Goal: Transaction & Acquisition: Purchase product/service

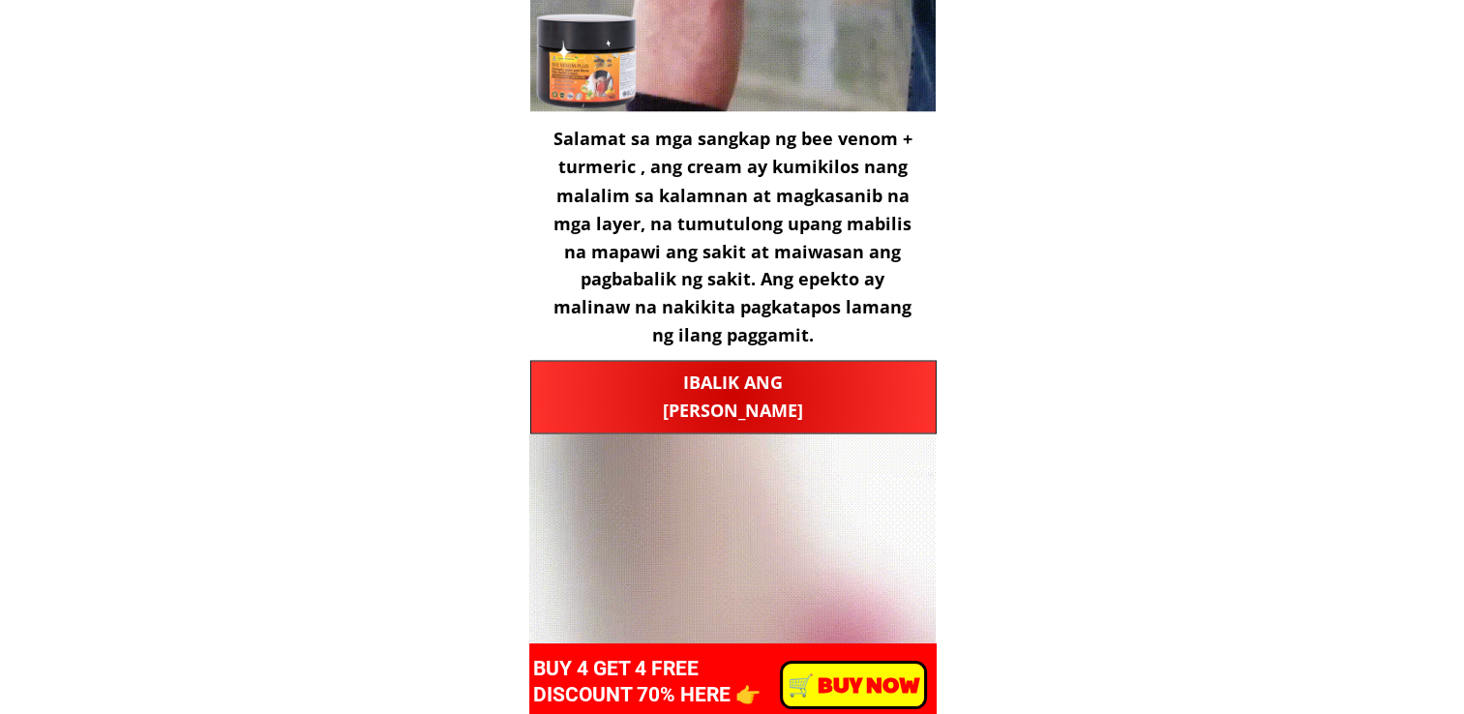
scroll to position [3290, 0]
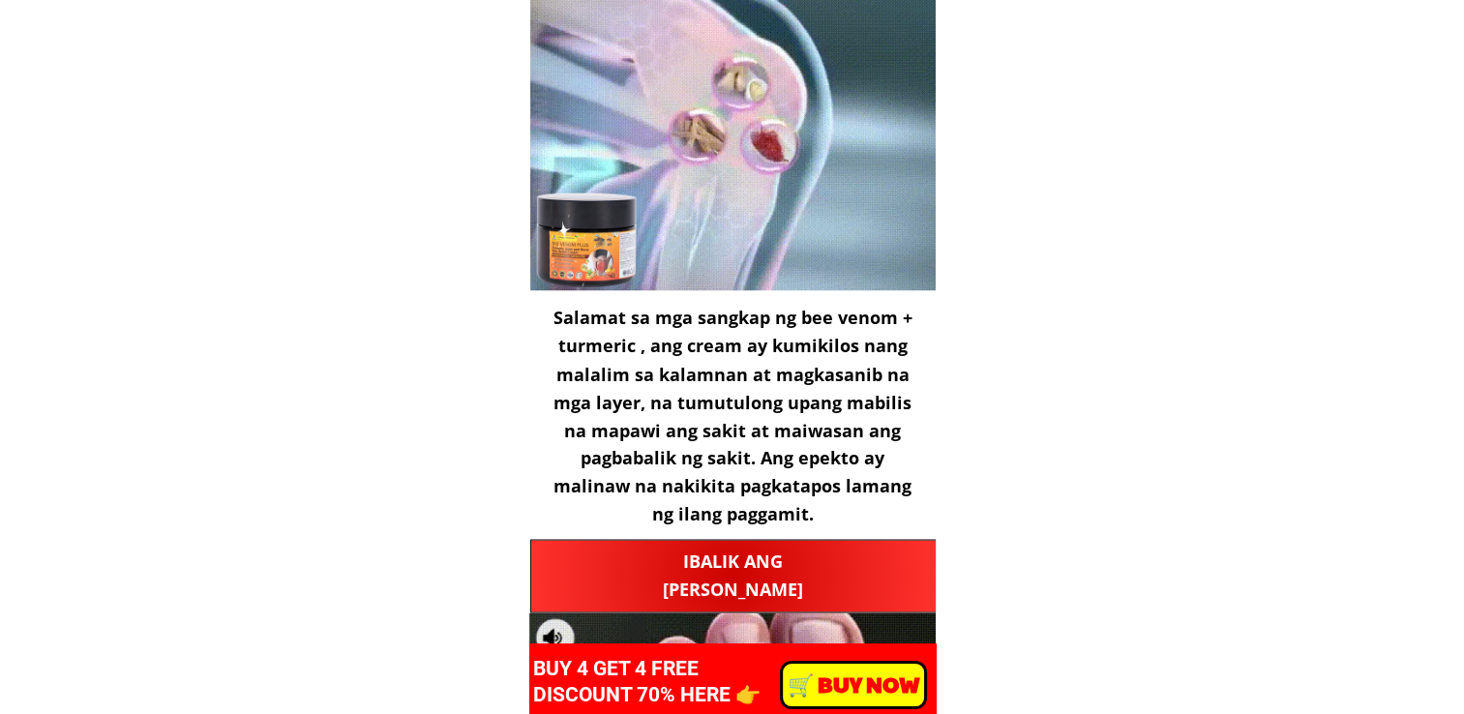
drag, startPoint x: 970, startPoint y: 497, endPoint x: 1058, endPoint y: 525, distance: 92.1
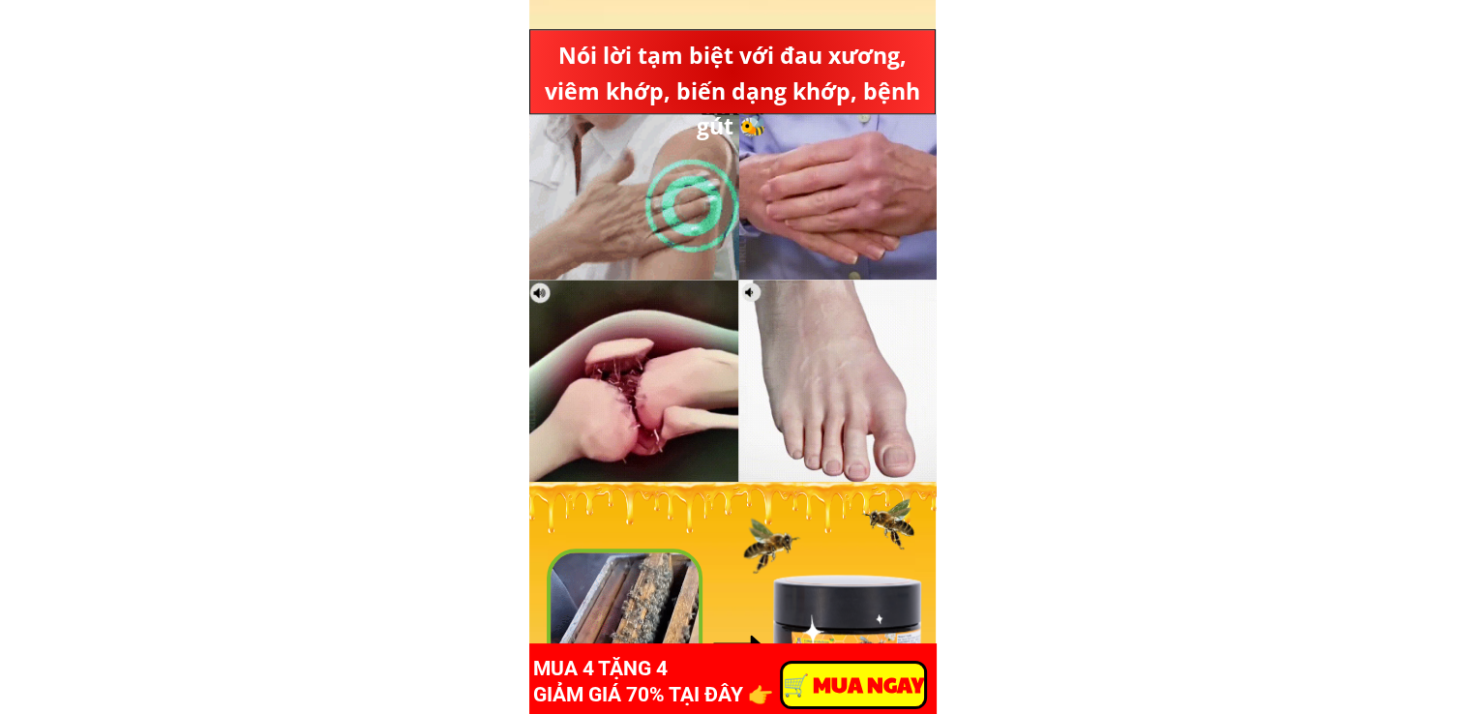
scroll to position [1935, 0]
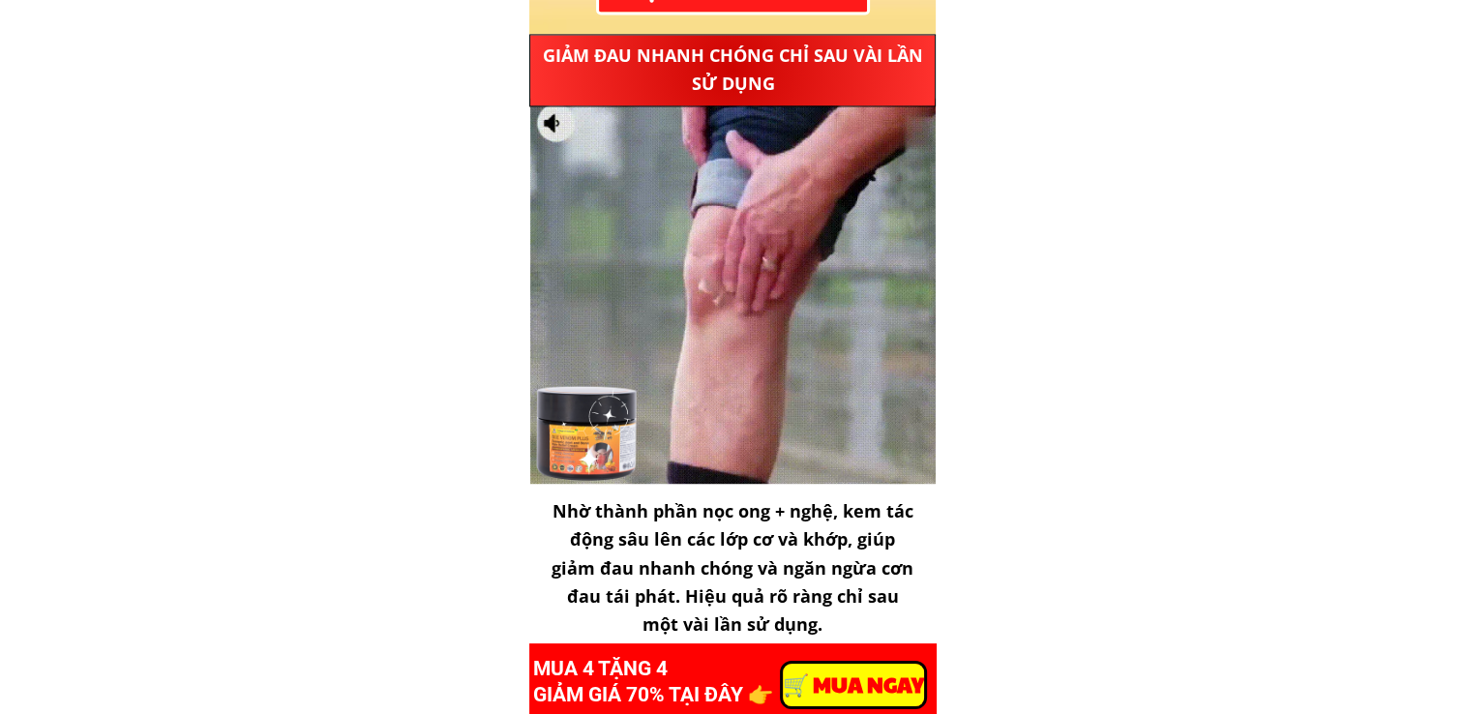
scroll to position [2806, 0]
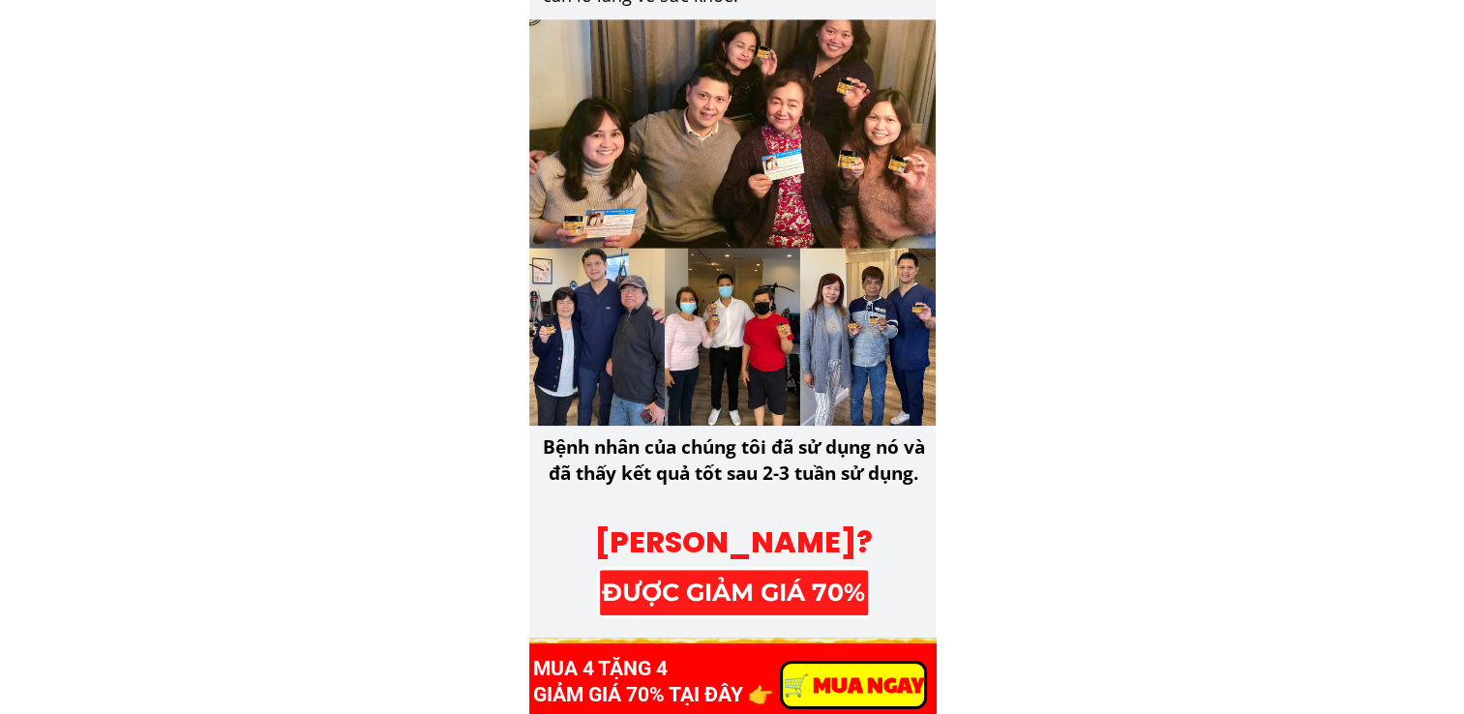
scroll to position [8710, 0]
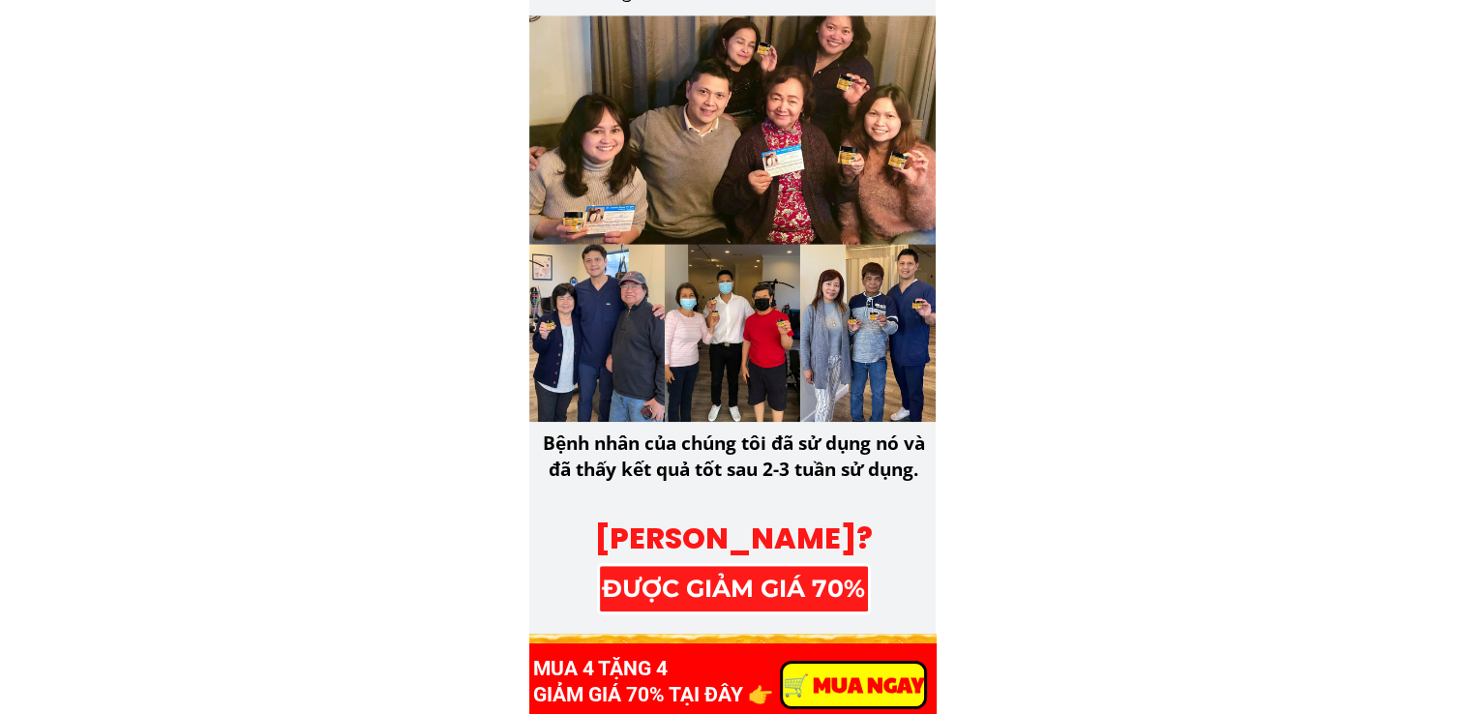
click at [1235, 525] on body "KEM GIẢM ĐAU XƯƠNG KHỚP NGHỆ BEEVENOM PLUS + Đặt hàng ngay HOÀN TOÀN AN TOÀN , …" at bounding box center [732, 12] width 1464 height 17444
click at [1014, 575] on body "KEM GIẢM ĐAU XƯƠNG KHỚP NGHỆ BEEVENOM PLUS + Đặt hàng ngay HOÀN TOÀN AN TOÀN , …" at bounding box center [732, 12] width 1464 height 17444
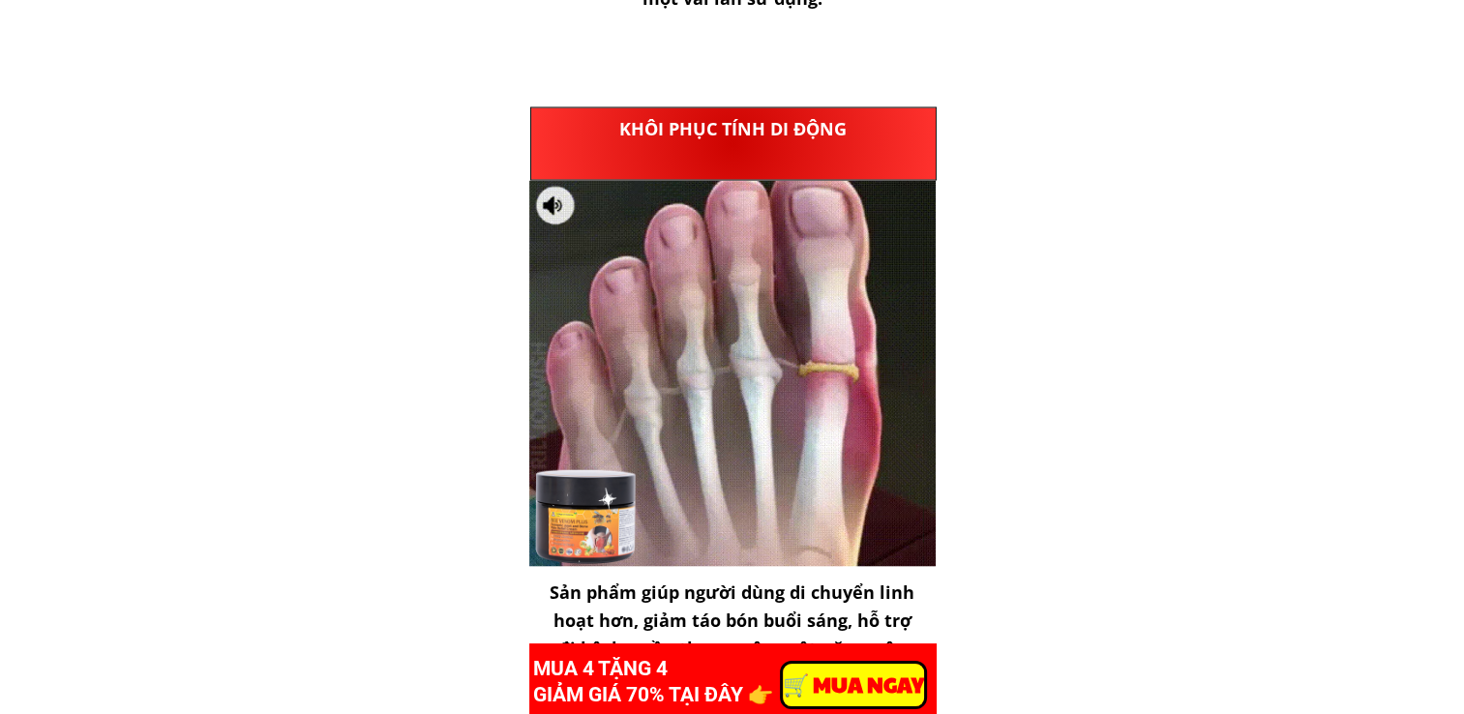
scroll to position [3717, 0]
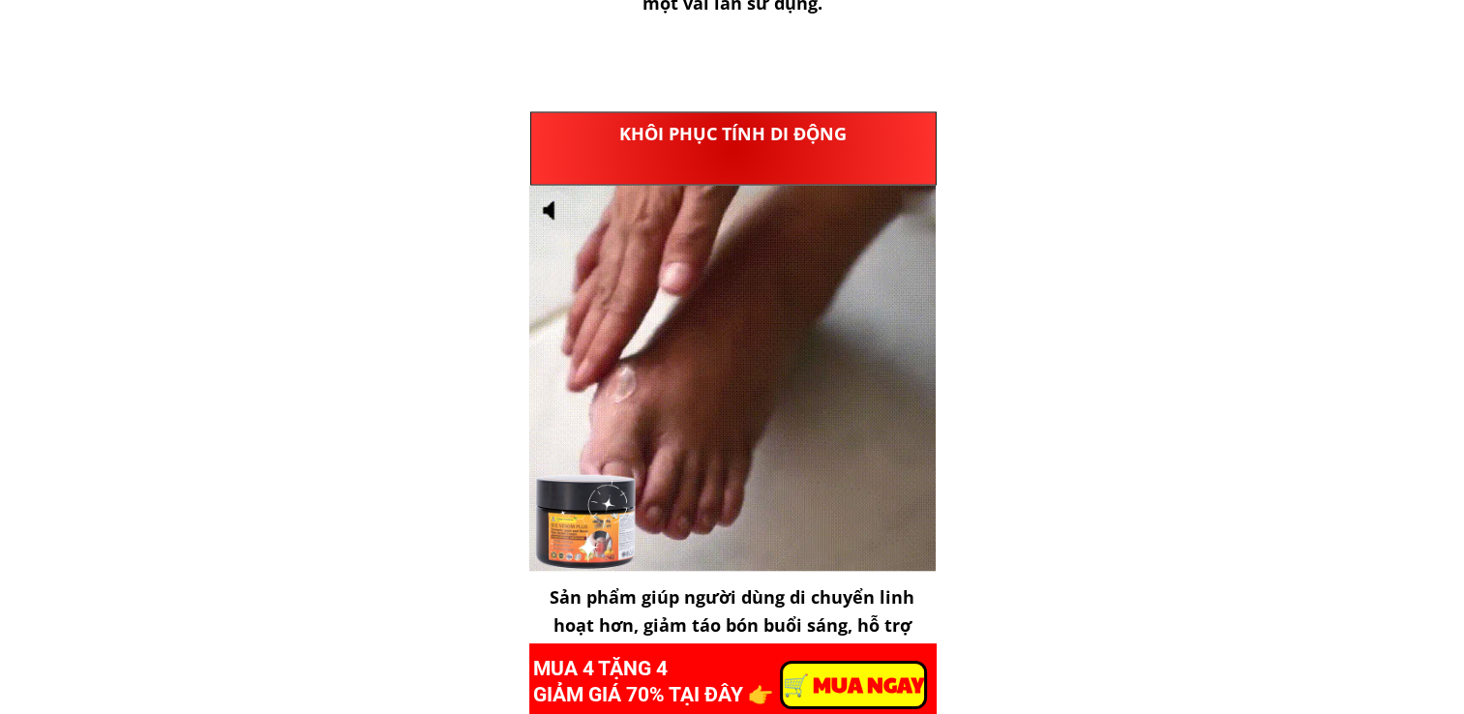
drag, startPoint x: 1055, startPoint y: 505, endPoint x: 1060, endPoint y: 540, distance: 35.2
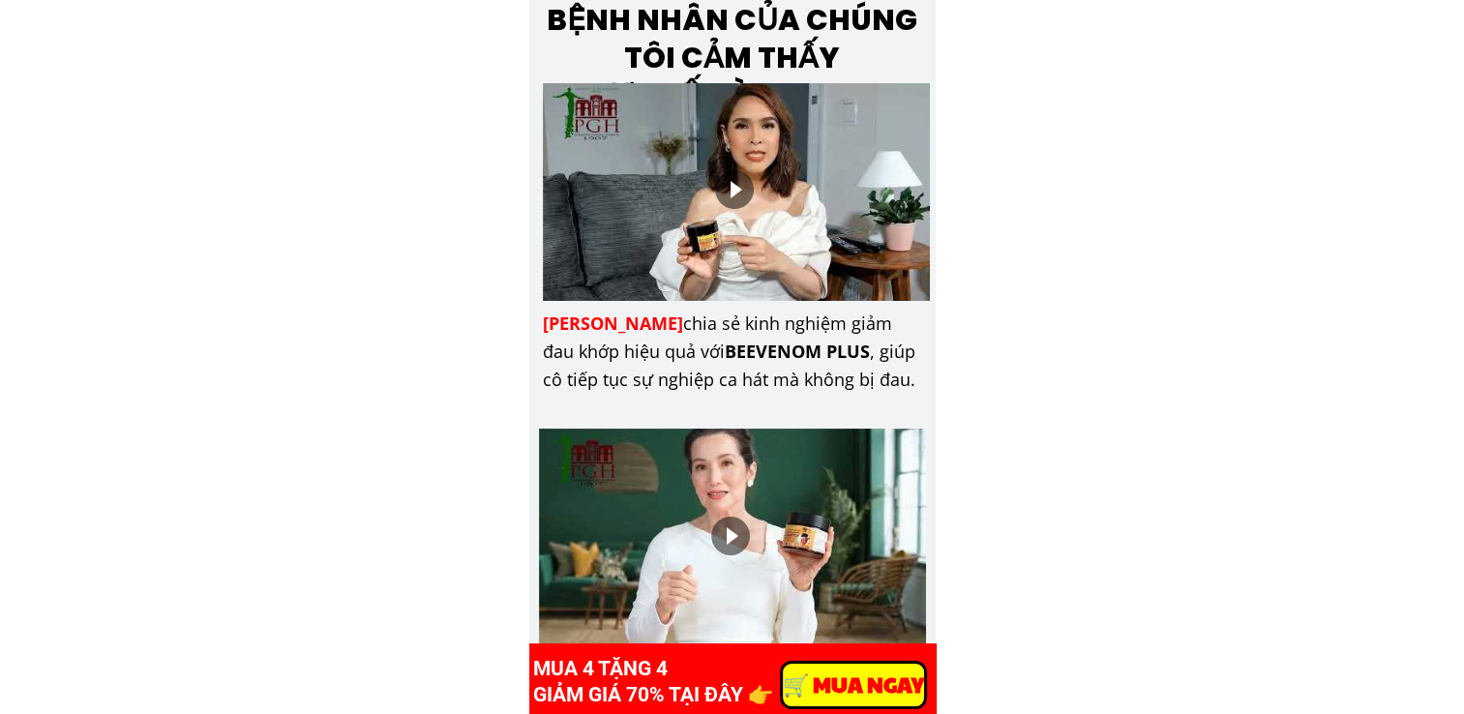
scroll to position [7588, 0]
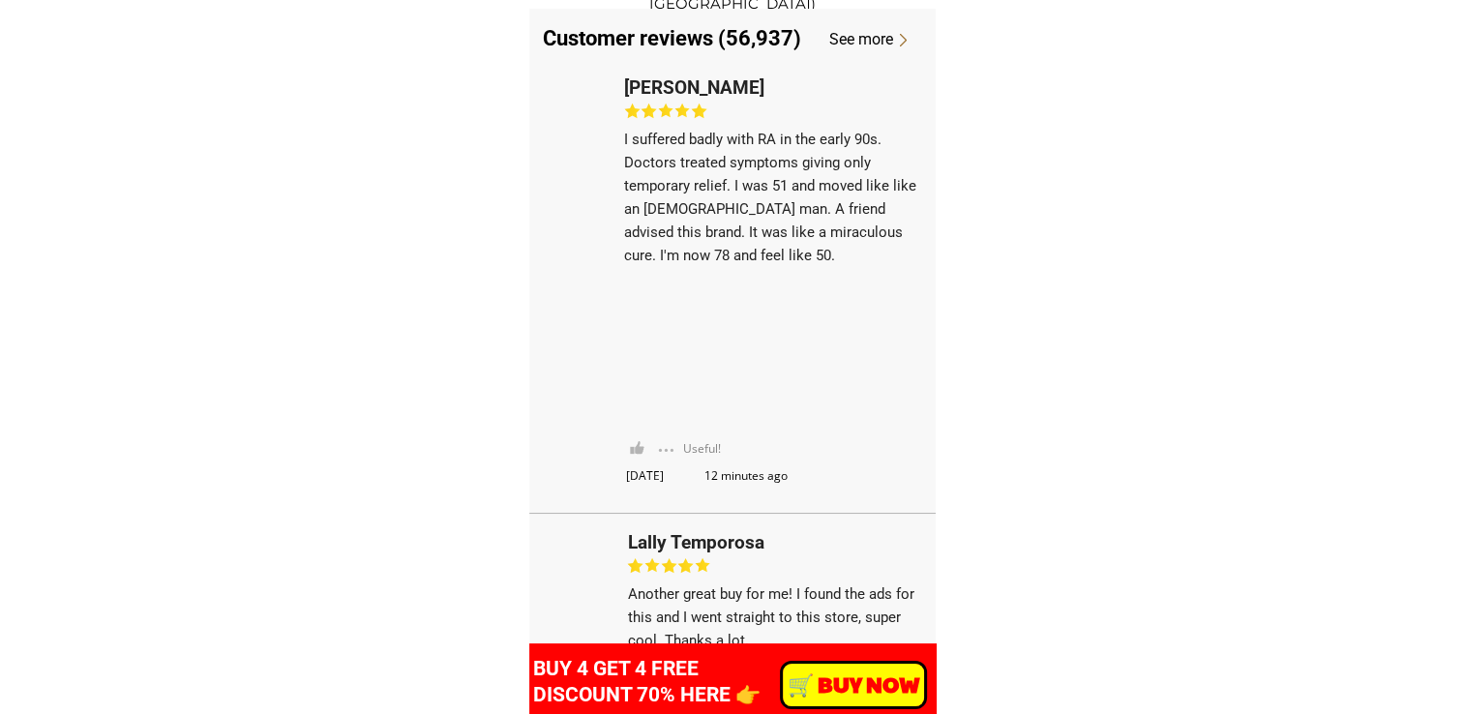
scroll to position [14556, 0]
